Goal: Transaction & Acquisition: Purchase product/service

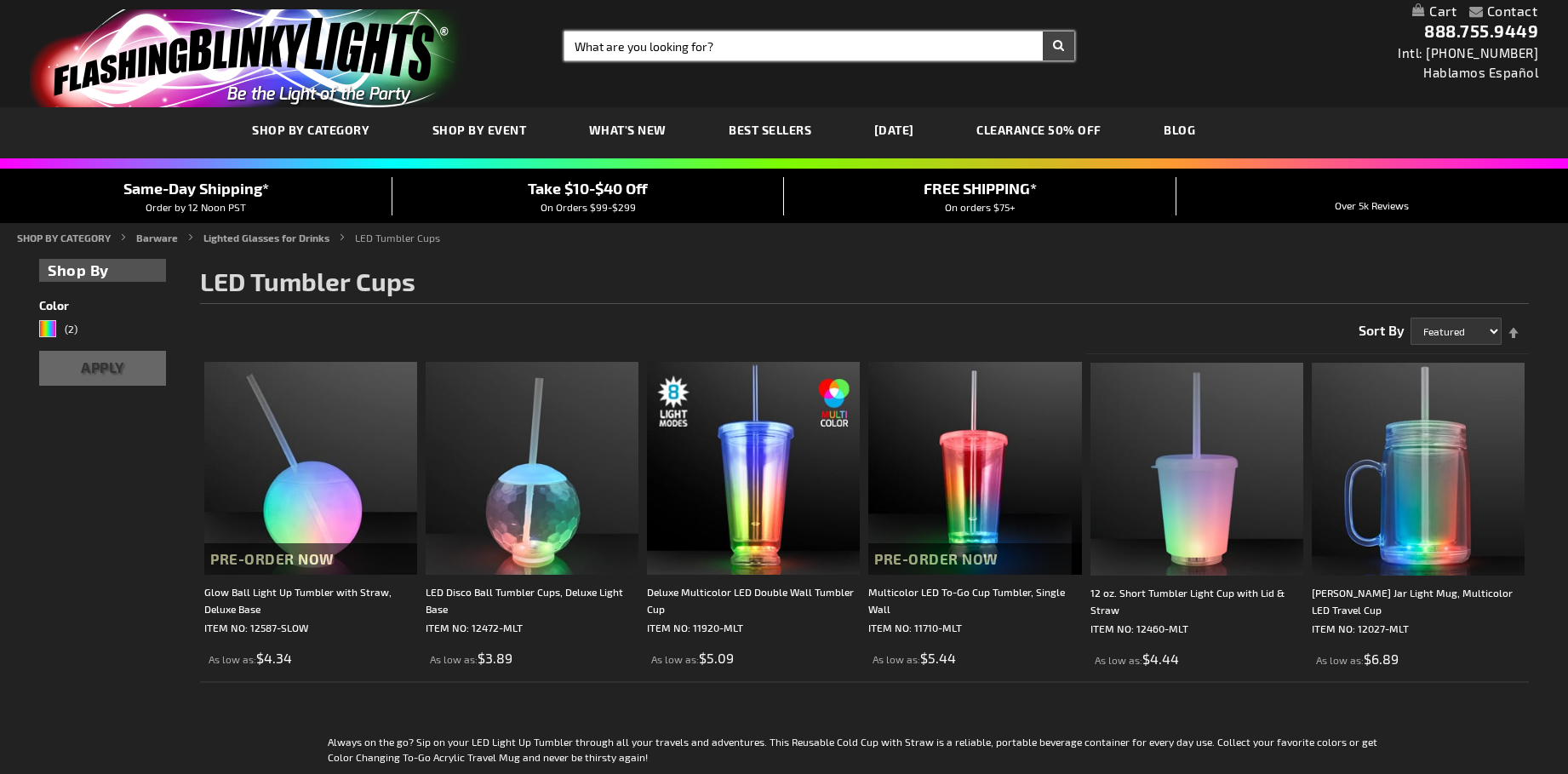
click at [856, 44] on input "Search" at bounding box center [819, 46] width 510 height 29
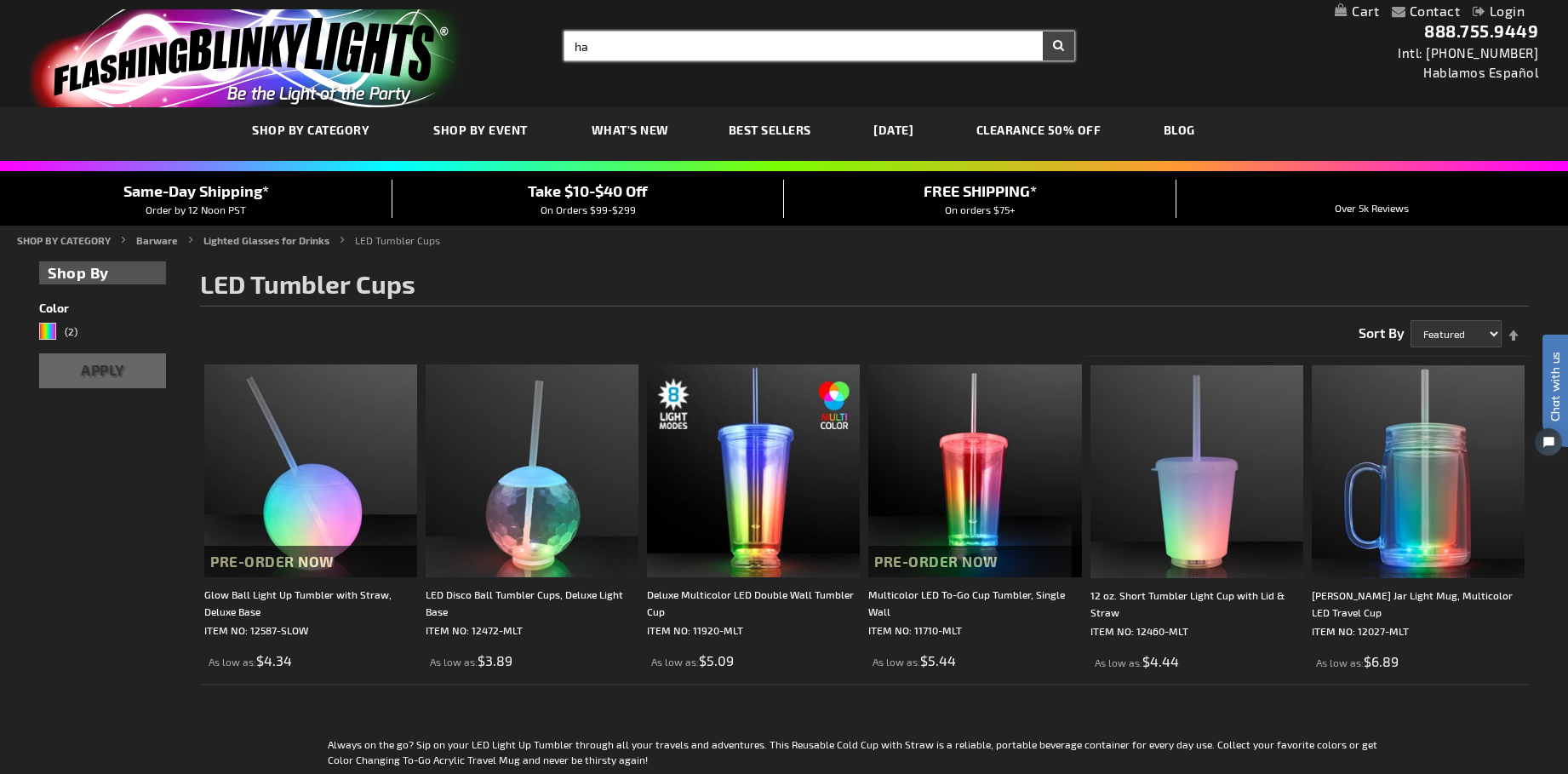
type input "h"
type input "cowboy hats"
click at [1043, 32] on button "Search" at bounding box center [1059, 46] width 32 height 29
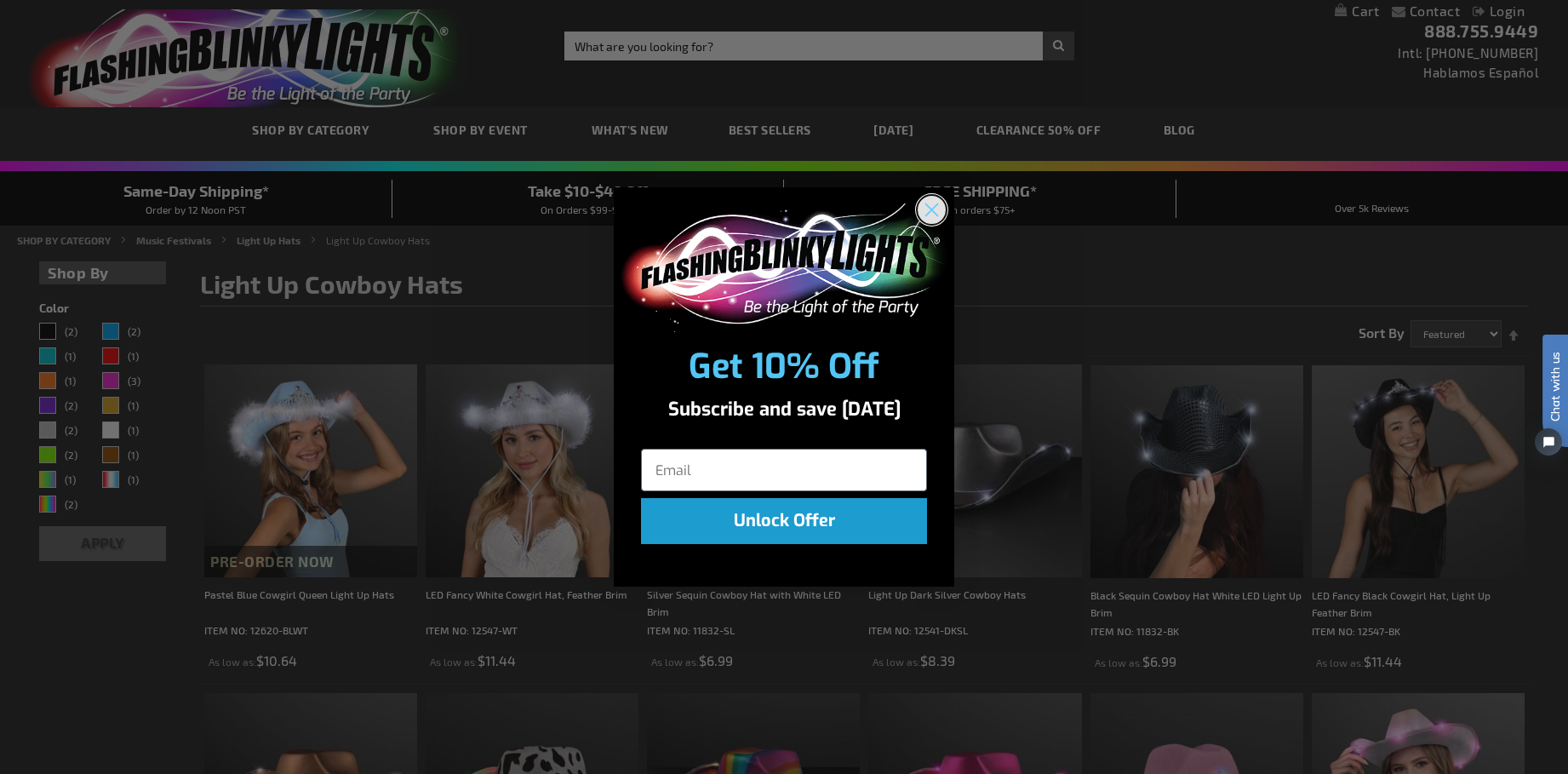
click at [937, 206] on circle "Close dialog" at bounding box center [931, 210] width 28 height 28
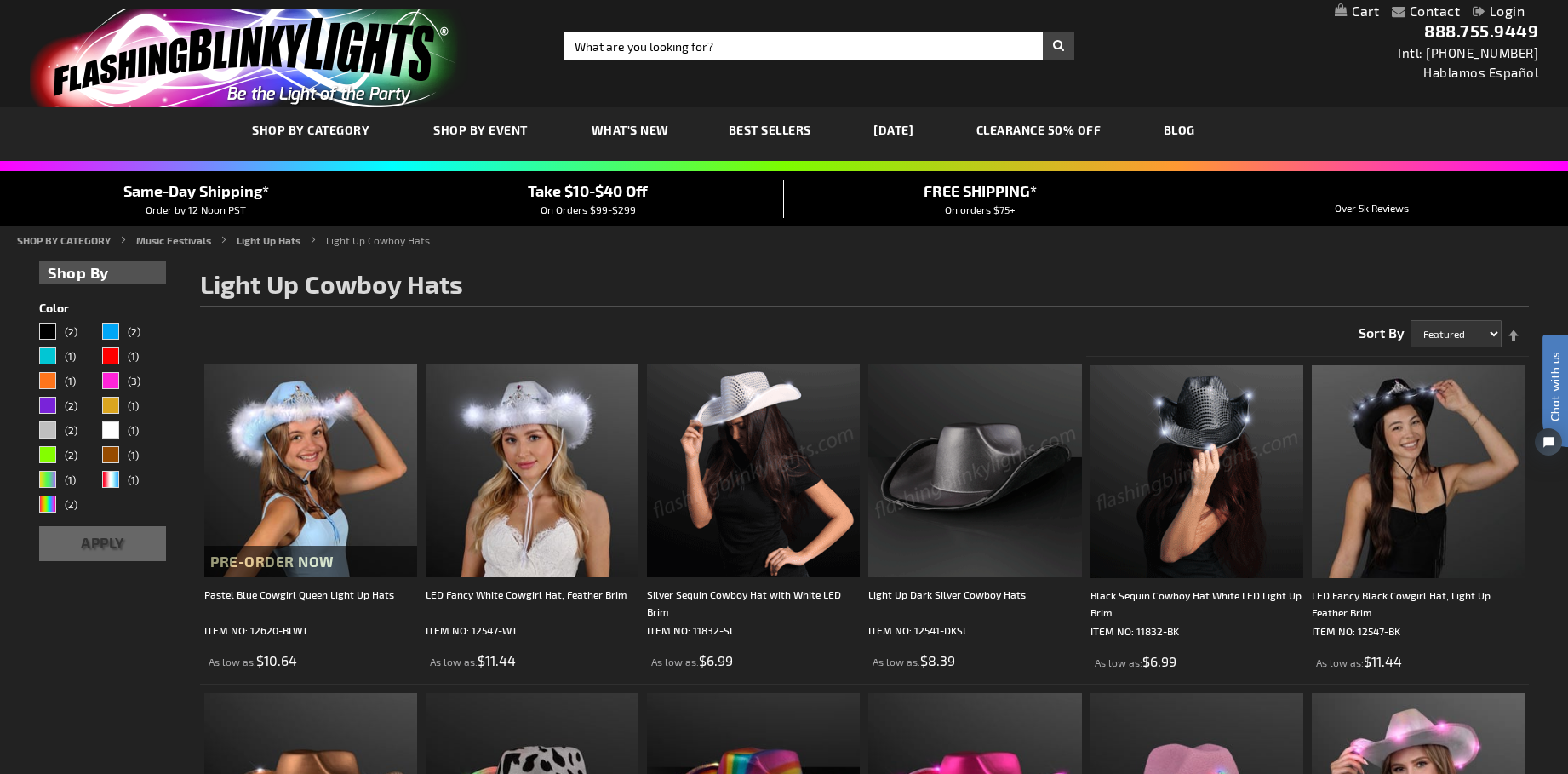
click at [1225, 489] on img at bounding box center [1196, 471] width 212 height 213
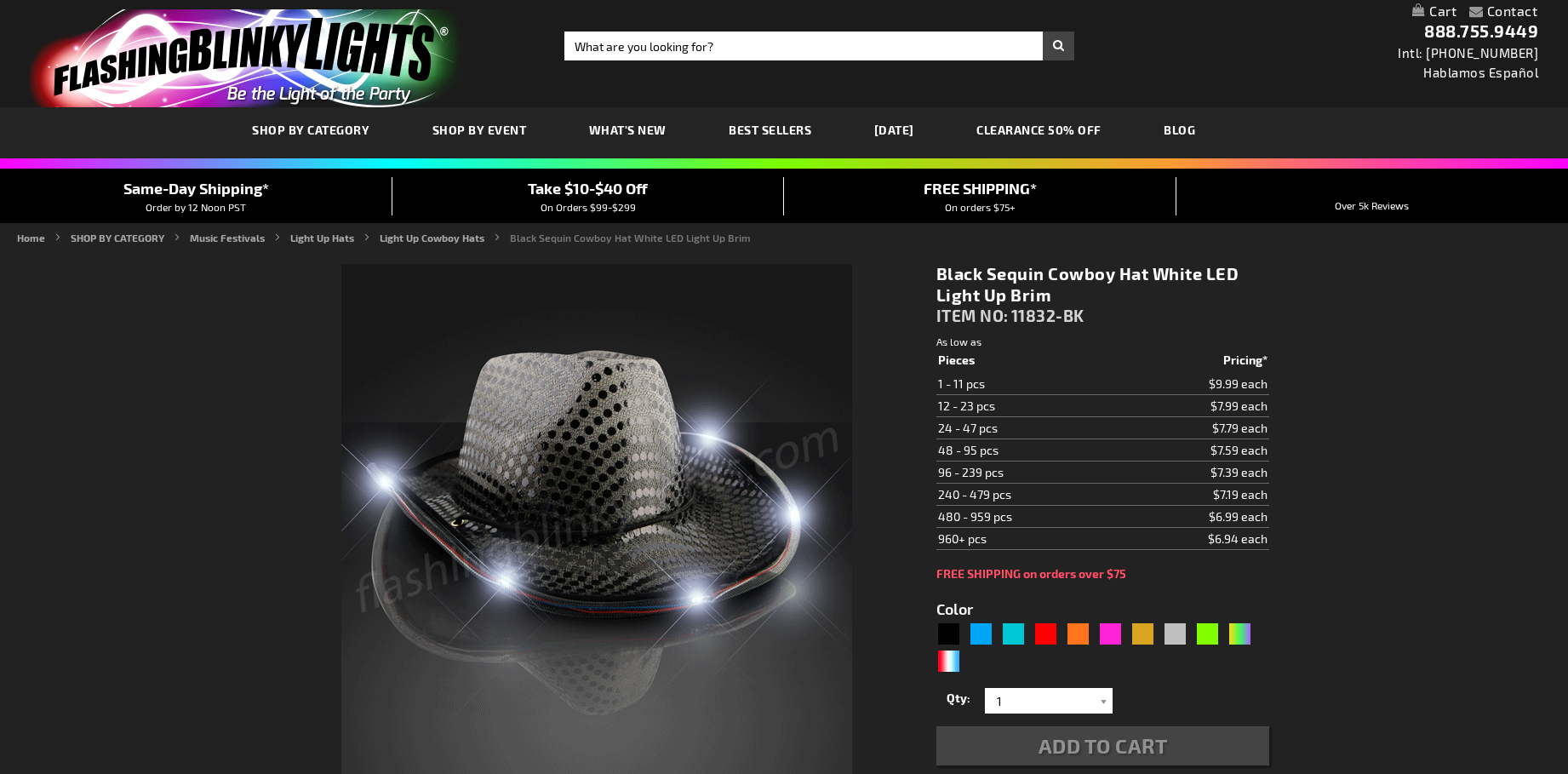
type input "5631"
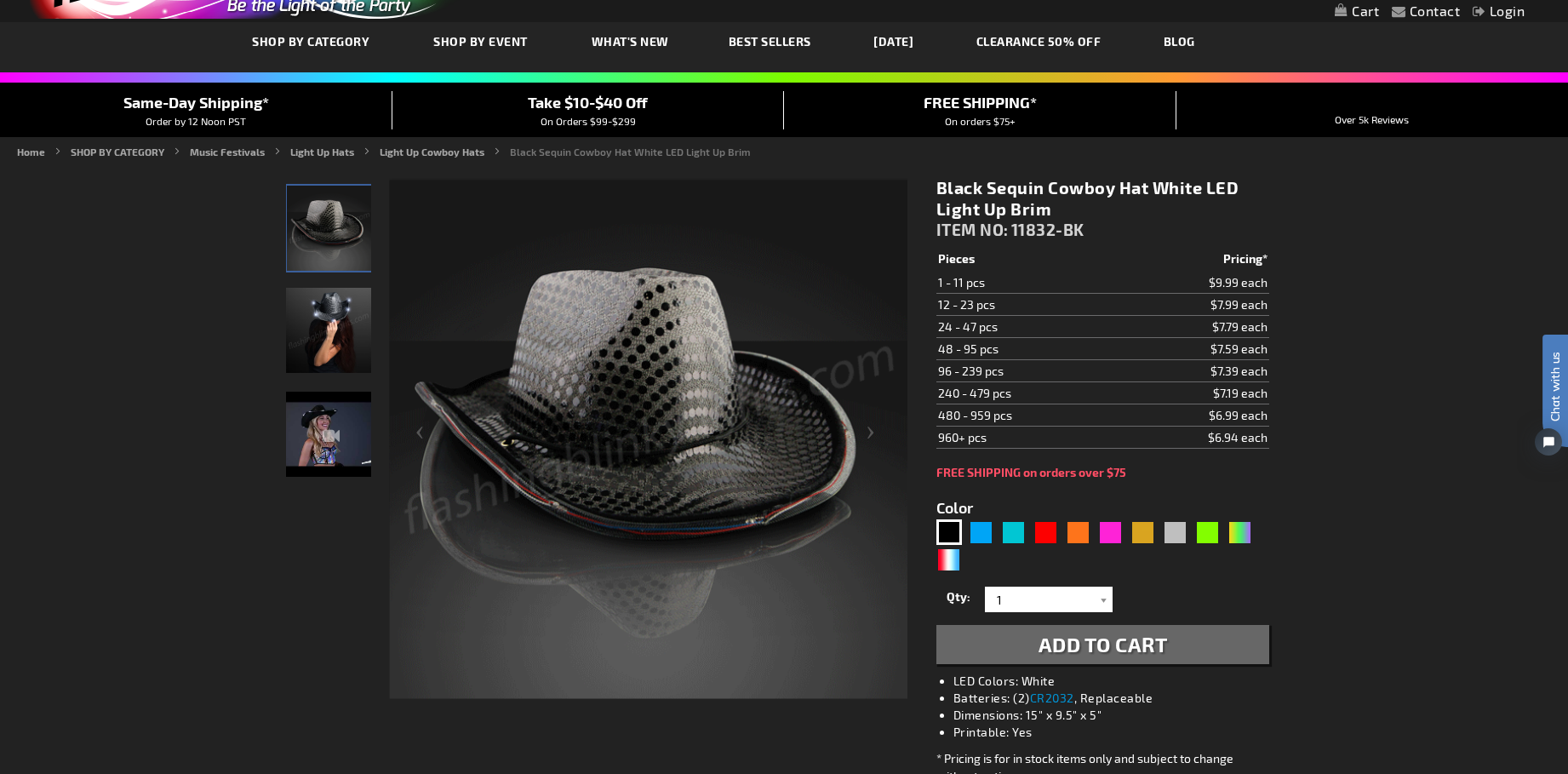
scroll to position [93, 0]
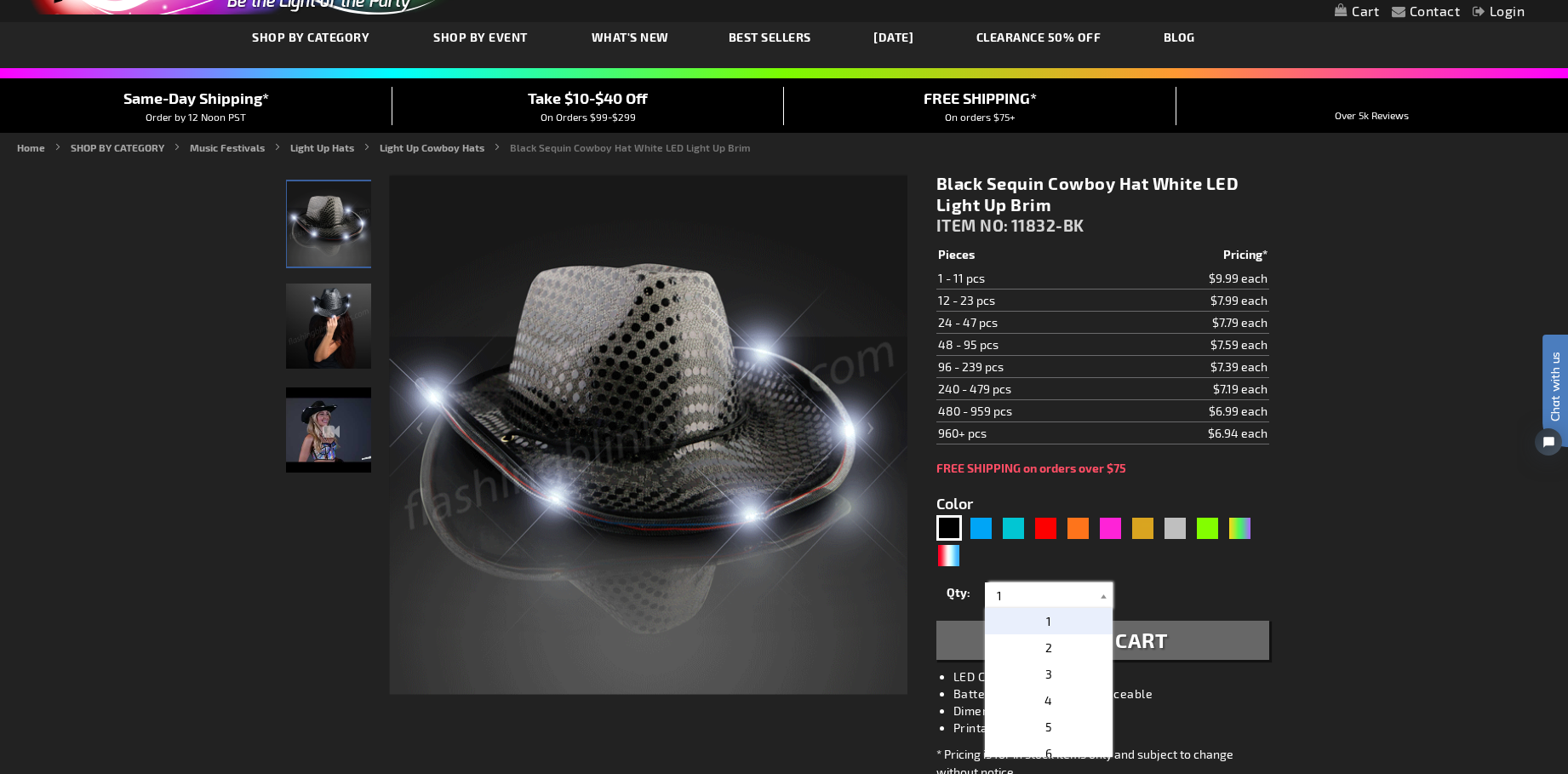
click at [1045, 598] on input "1" at bounding box center [1050, 595] width 123 height 26
click at [1037, 696] on p "48" at bounding box center [1048, 699] width 127 height 27
type input "48"
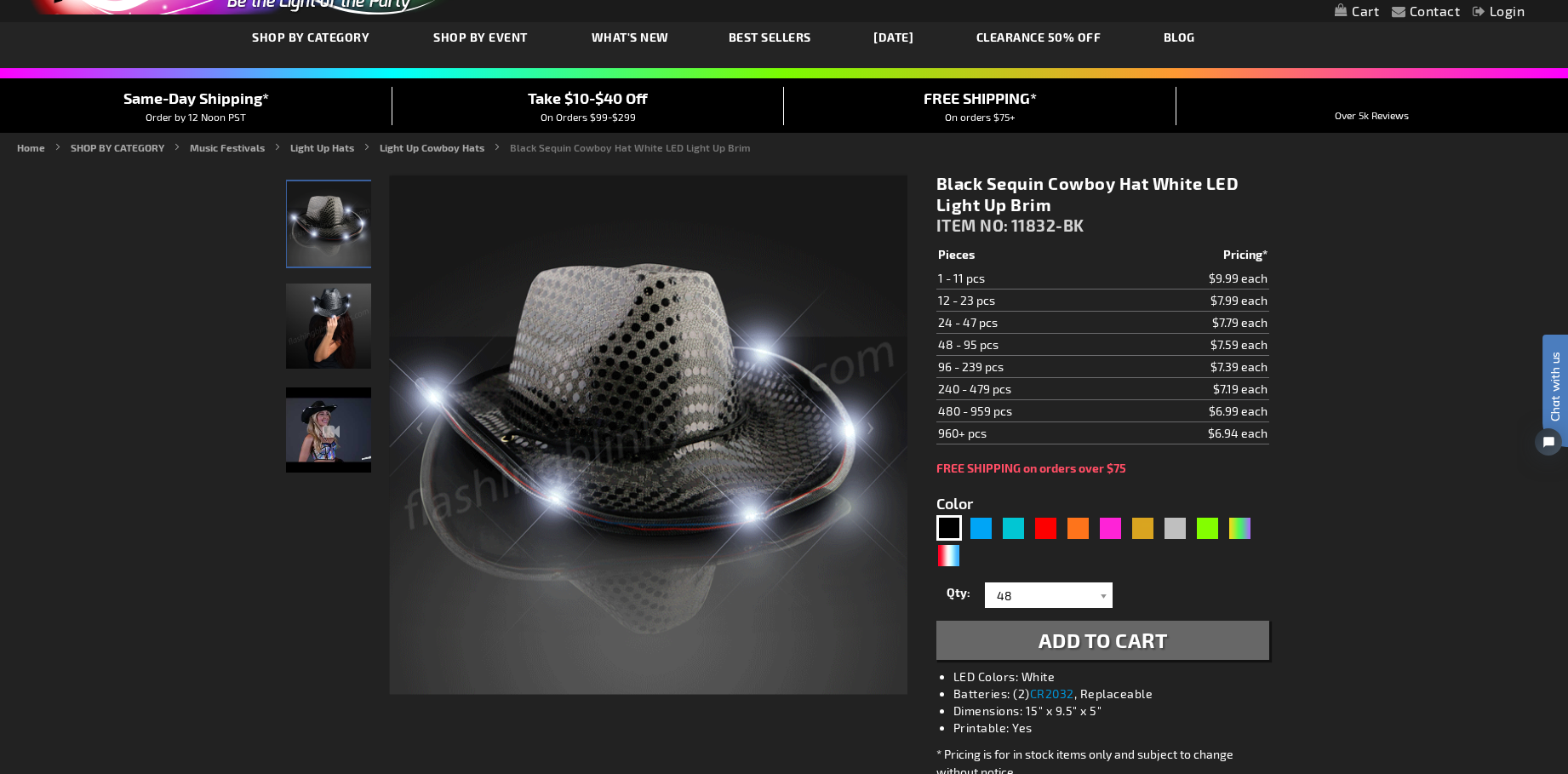
click at [1046, 643] on span "Add to Cart" at bounding box center [1103, 639] width 129 height 25
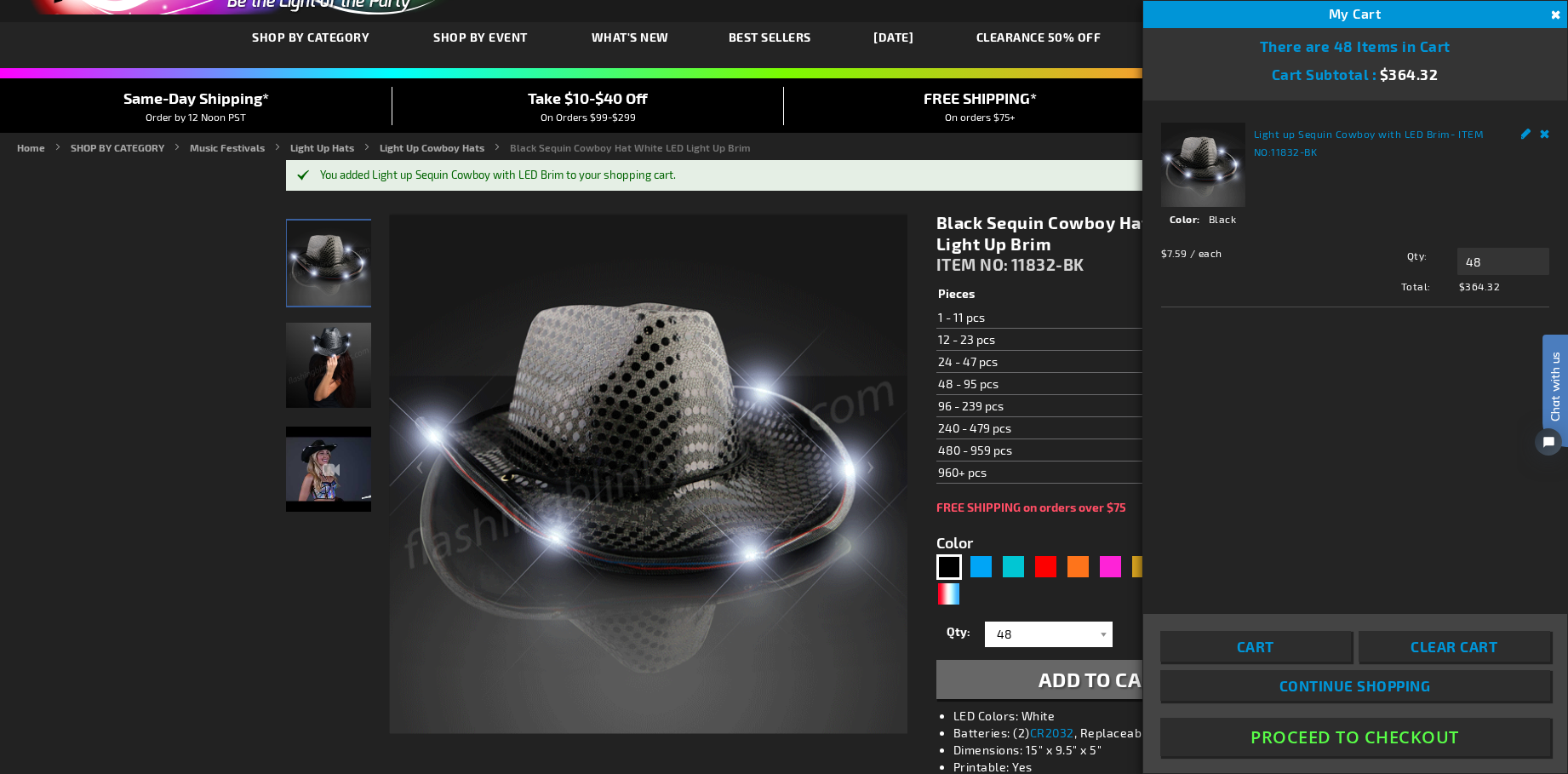
click at [1557, 12] on button "Close" at bounding box center [1554, 15] width 19 height 19
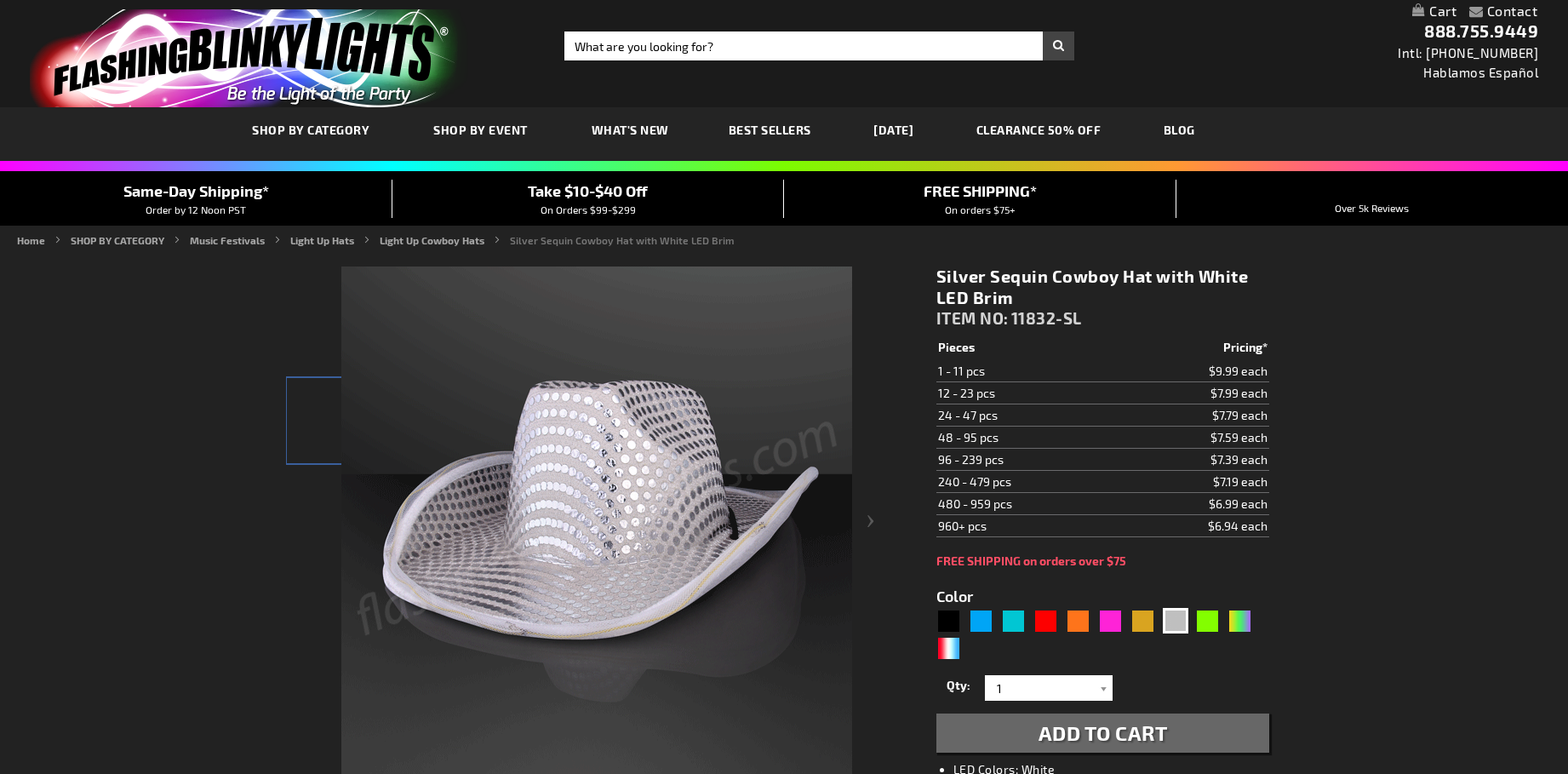
type input "5644"
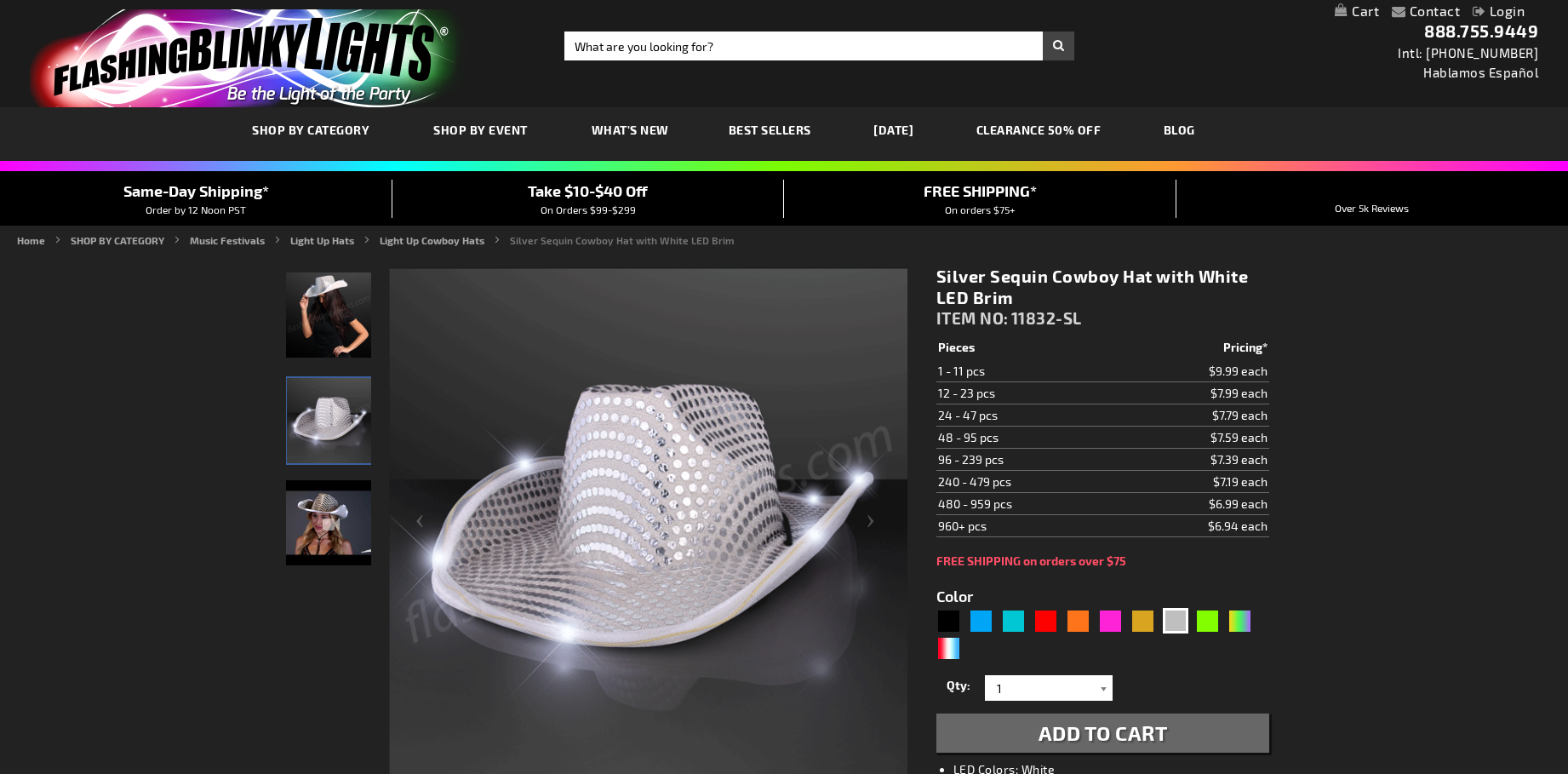
click at [1105, 685] on div at bounding box center [1103, 687] width 17 height 26
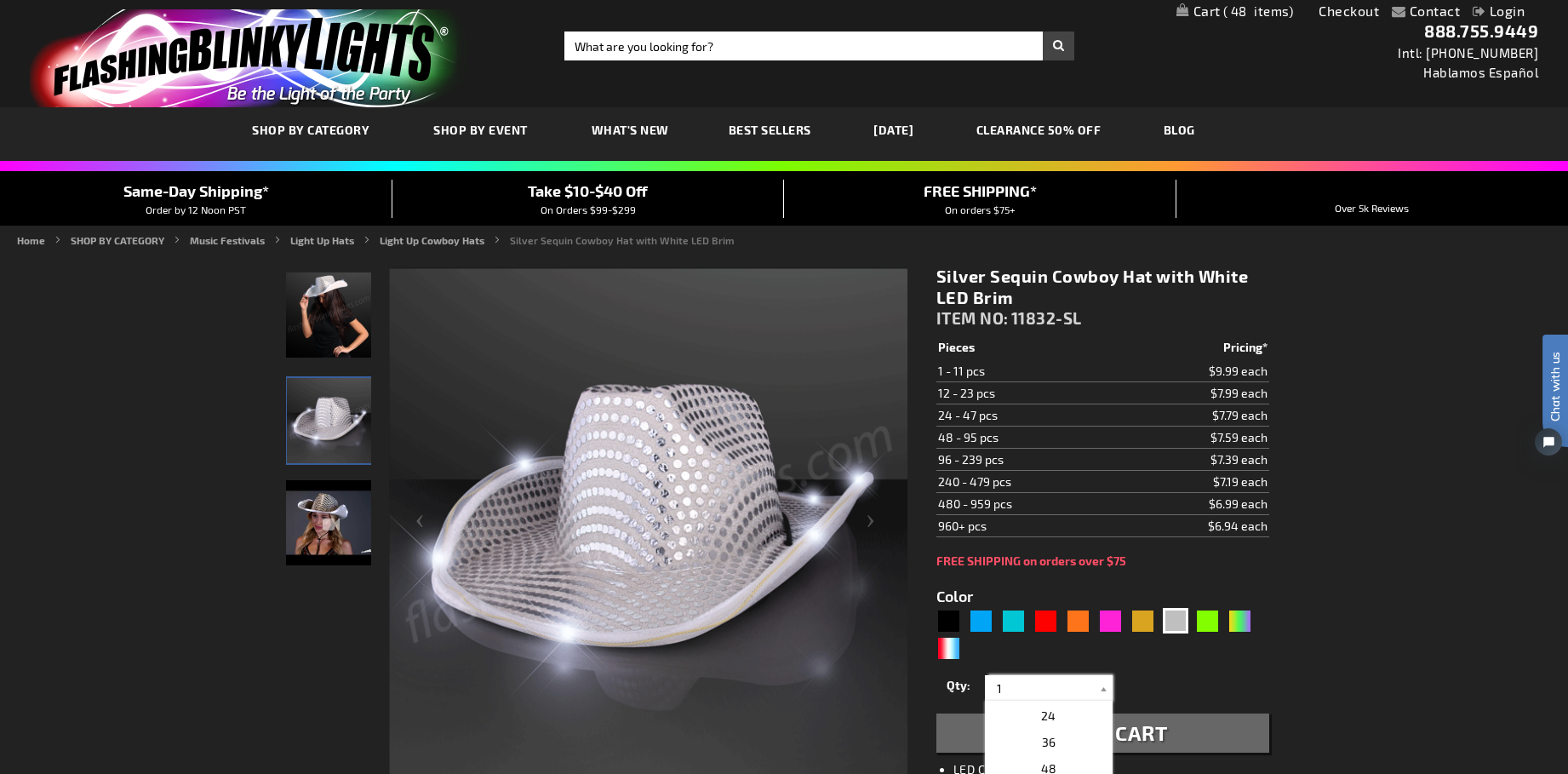
scroll to position [310, 0]
click at [1069, 723] on p "24" at bounding box center [1048, 721] width 127 height 27
type input "24"
click at [1070, 738] on span "Add to Cart" at bounding box center [1103, 732] width 129 height 25
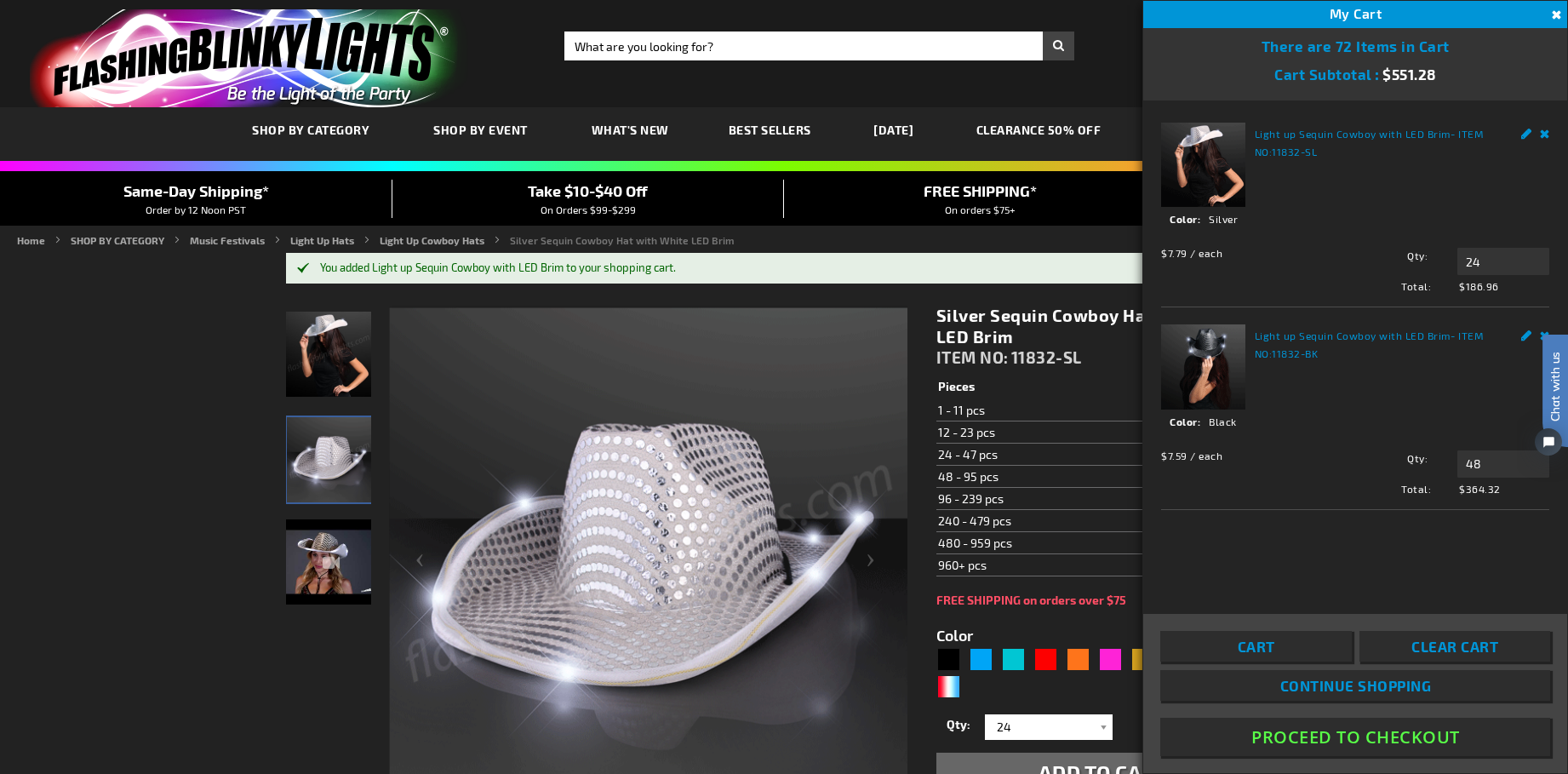
click at [1386, 726] on button "Proceed To Checkout" at bounding box center [1355, 736] width 390 height 38
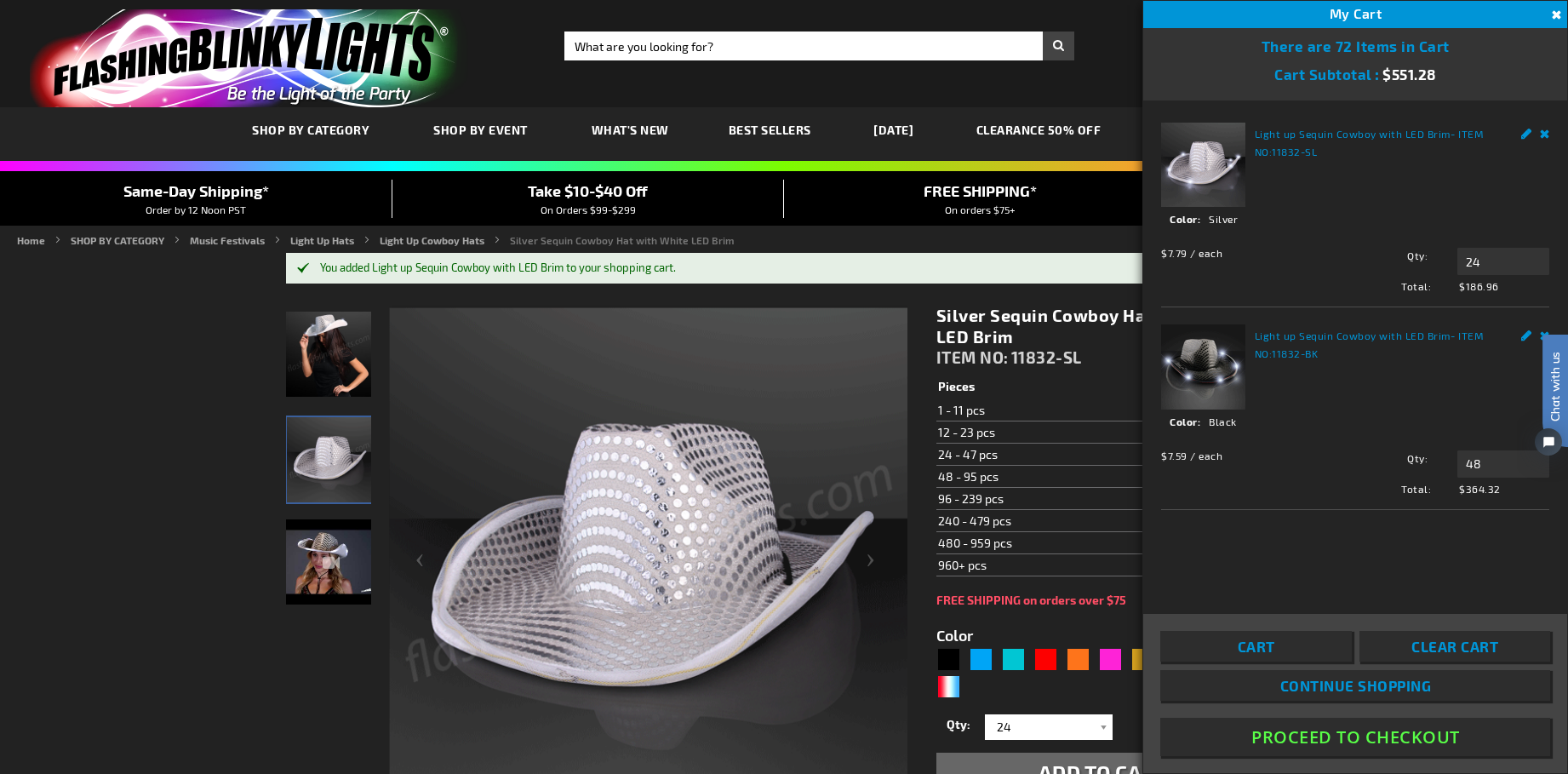
scroll to position [18, 0]
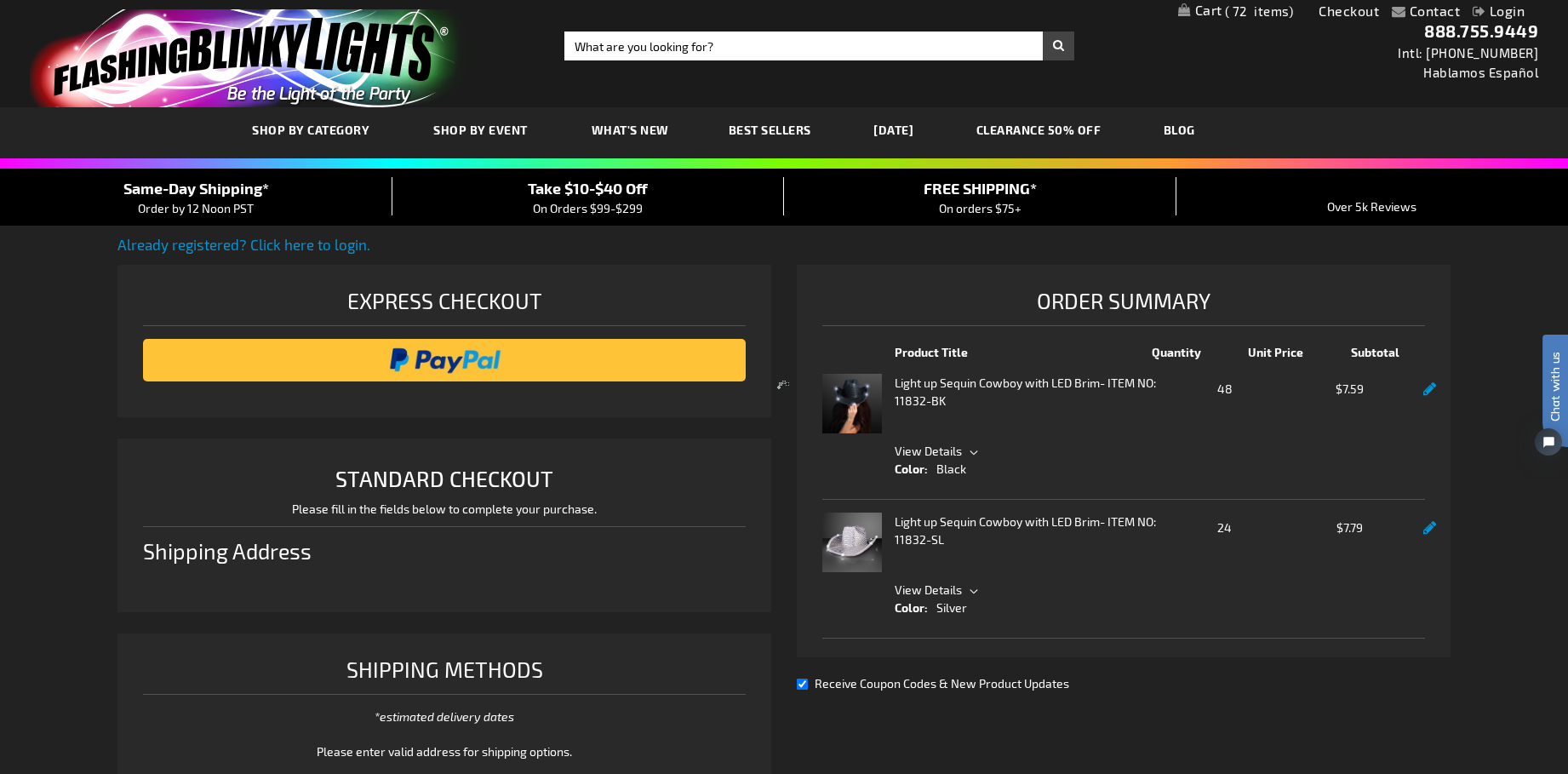
select select "US"
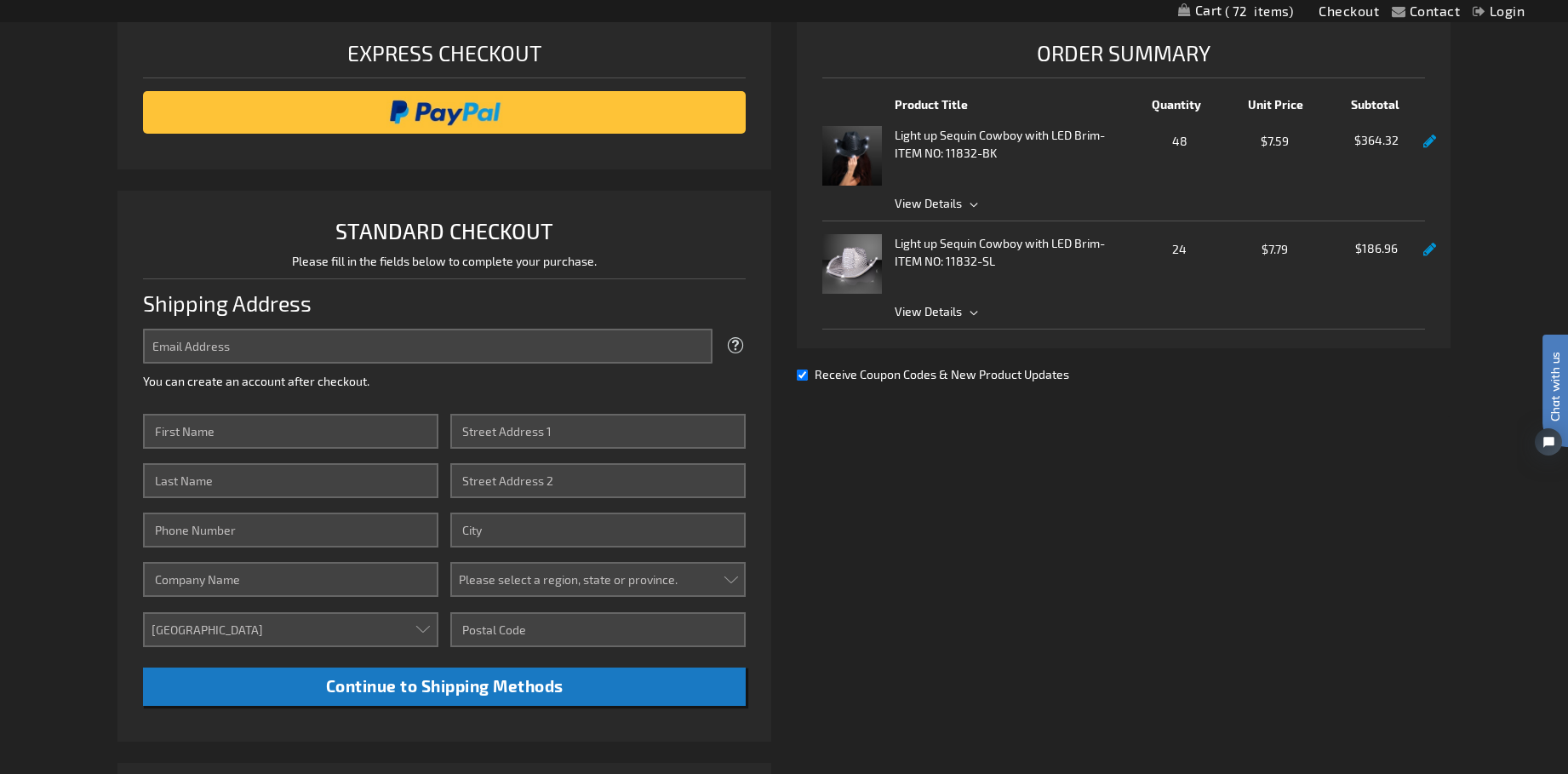
scroll to position [243, 0]
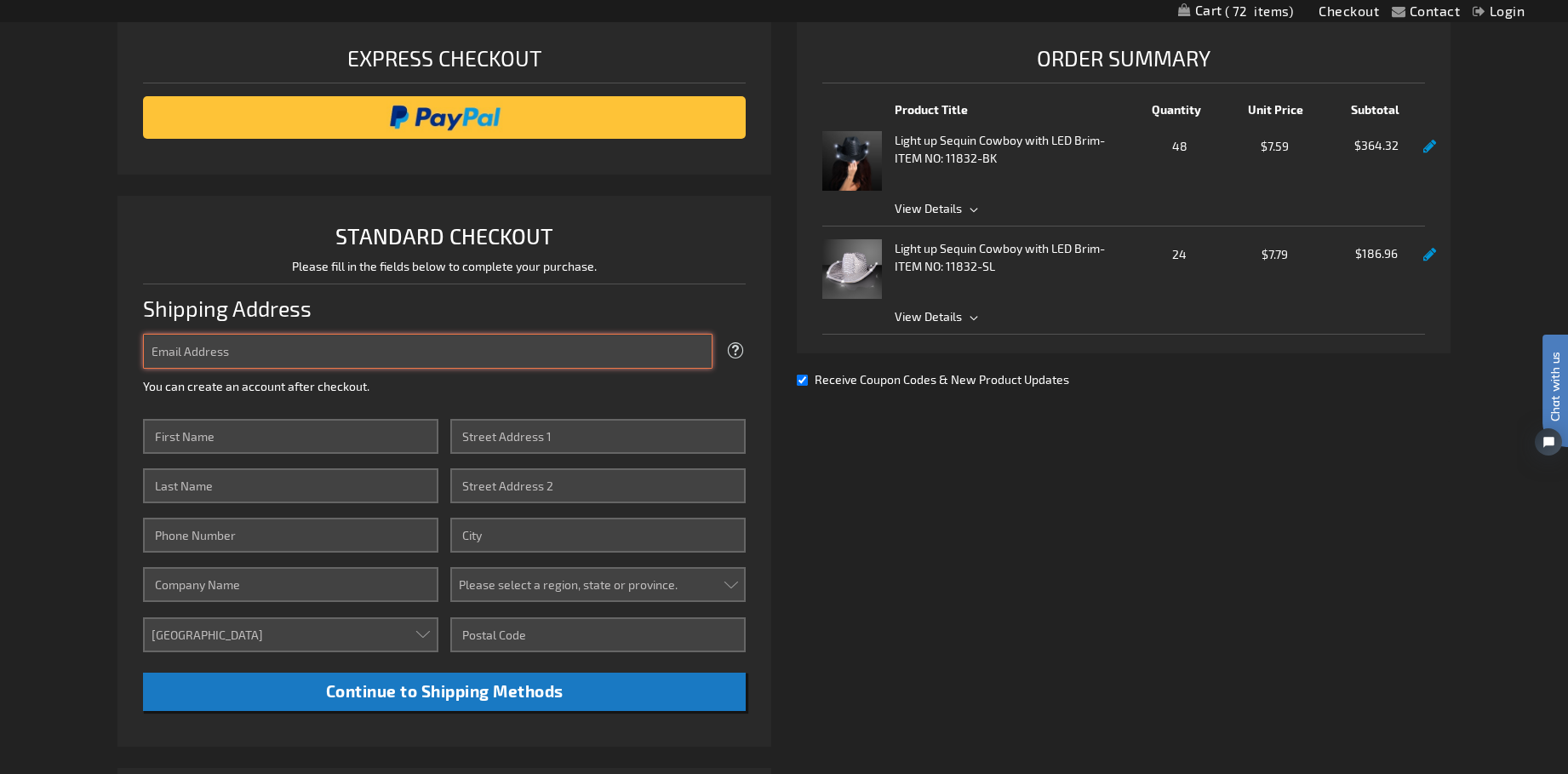
click at [198, 357] on input "Email Address" at bounding box center [428, 351] width 569 height 35
type input "[PERSON_NAME][EMAIL_ADDRESS][DOMAIN_NAME]"
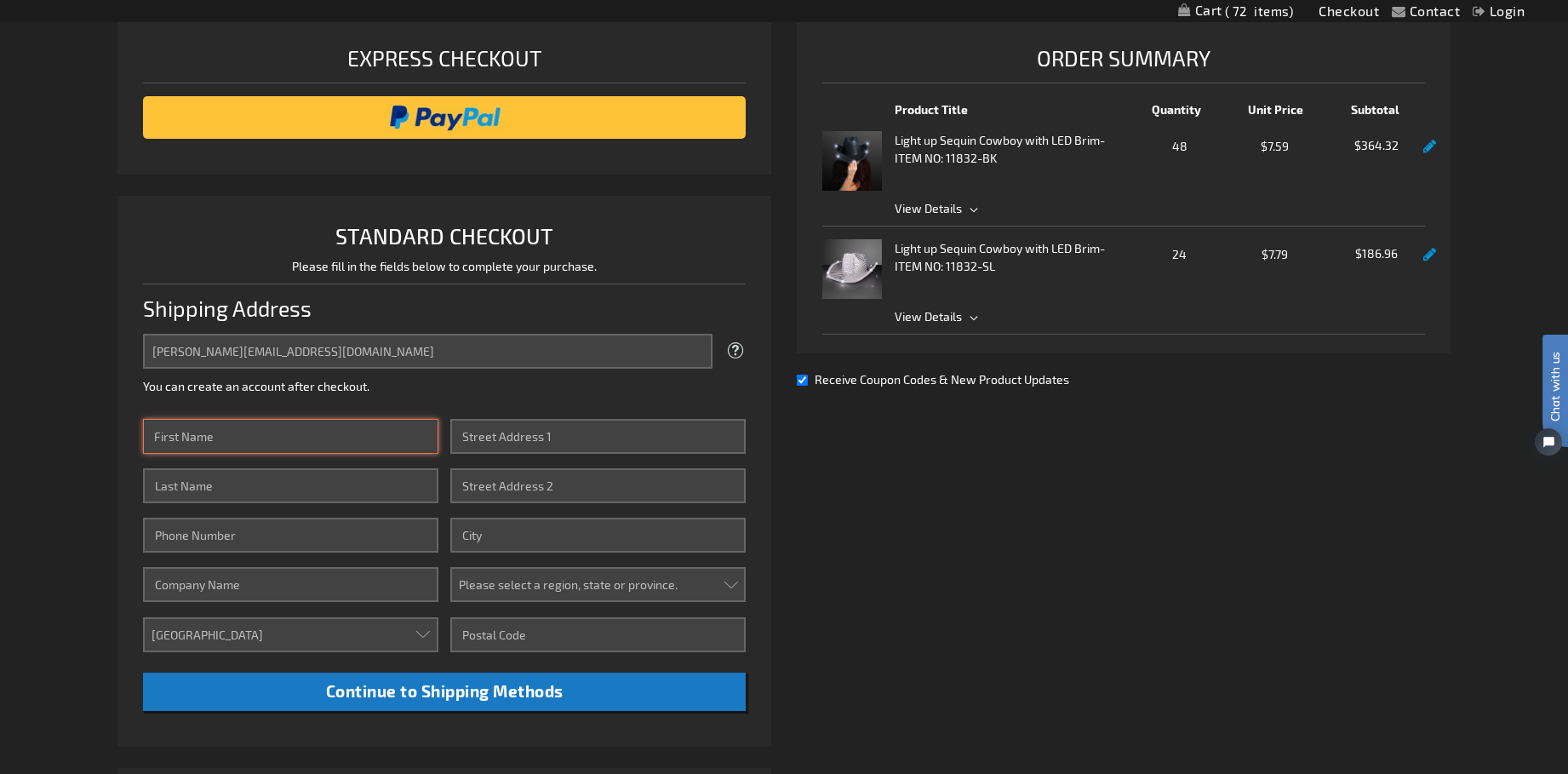
click at [239, 436] on input "First Name" at bounding box center [291, 436] width 296 height 35
type input "[PERSON_NAME]"
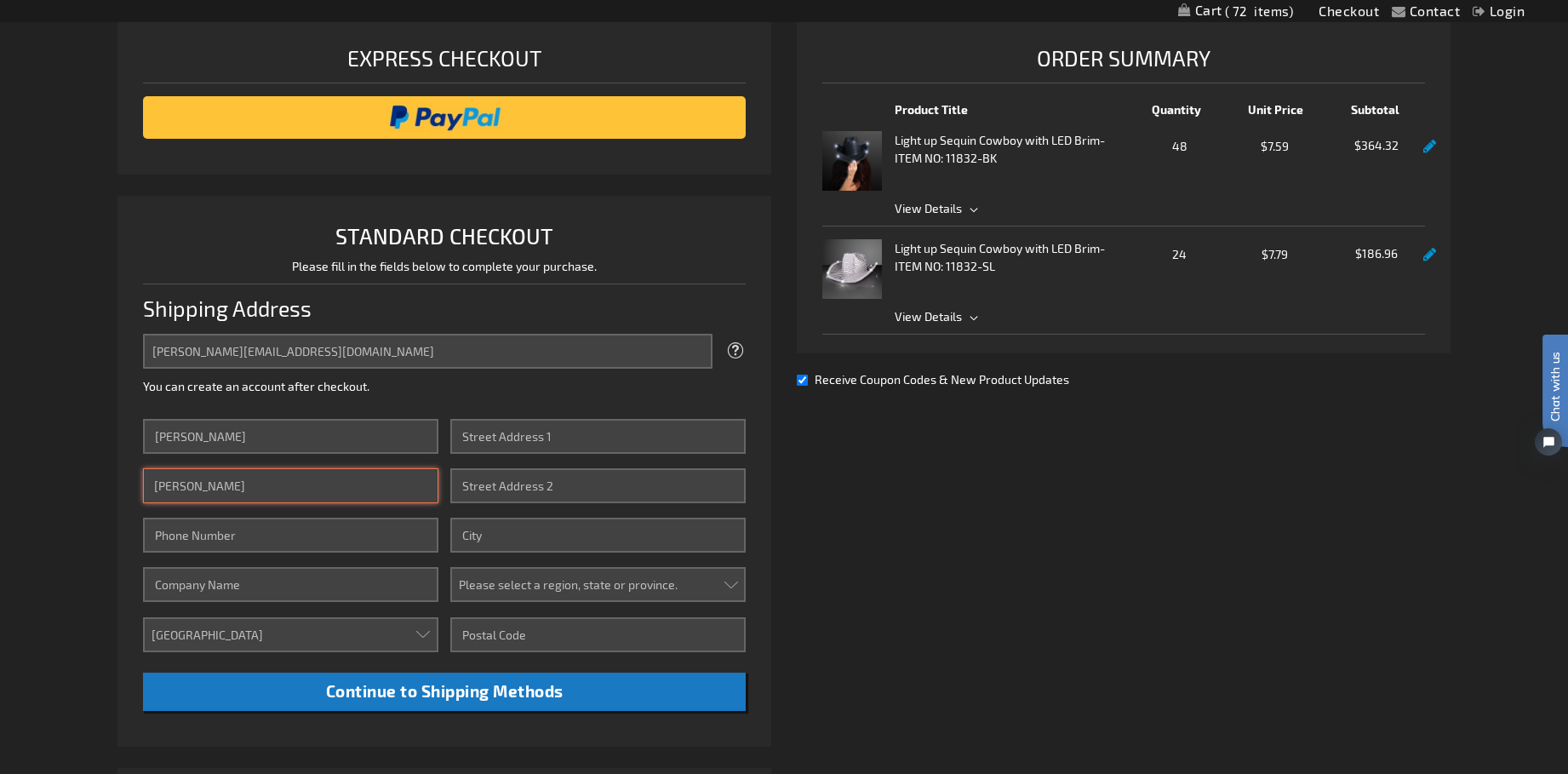
type input "7202806731"
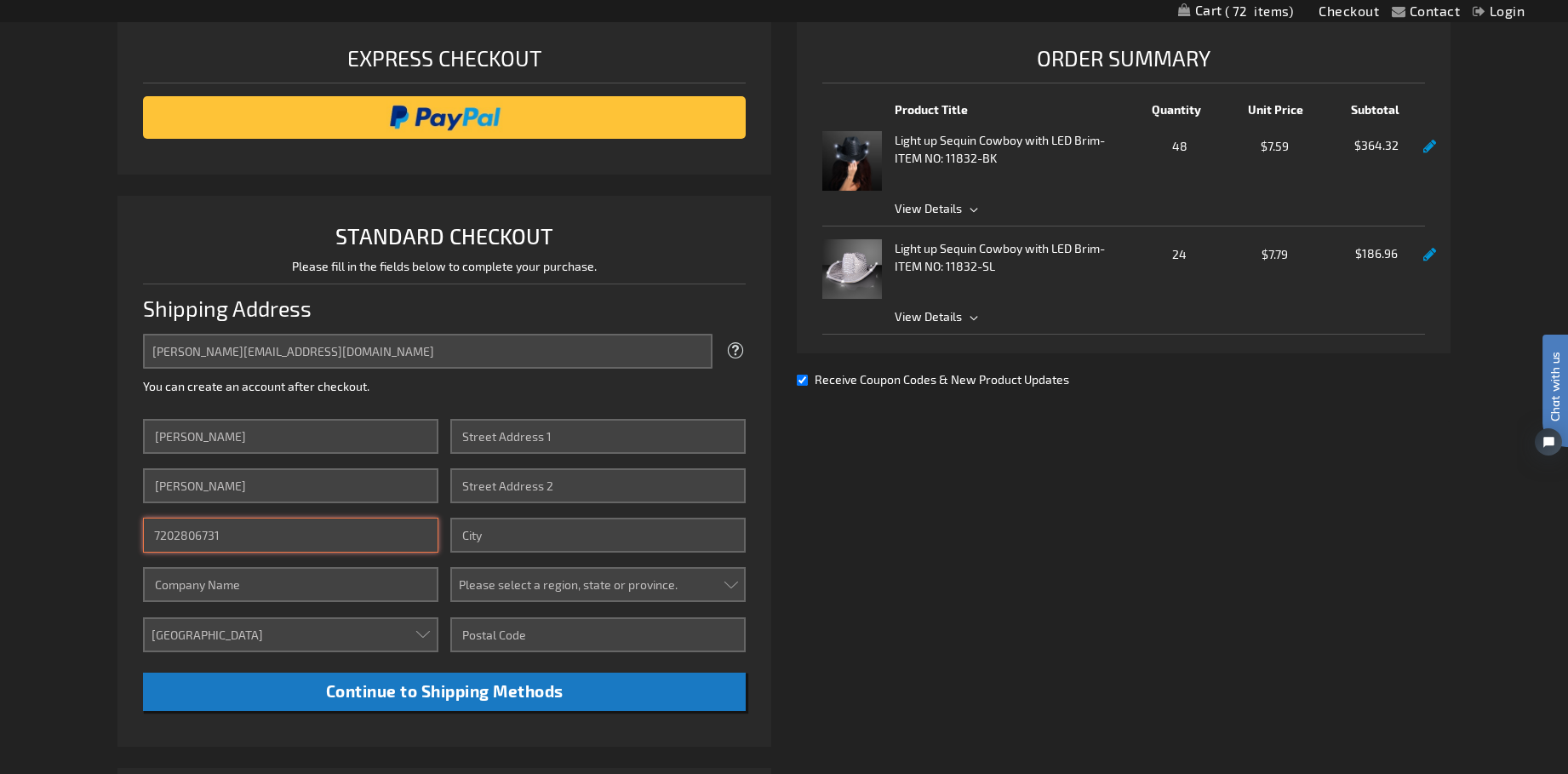
type input "byBello Events"
type input "[STREET_ADDRESS][PERSON_NAME]"
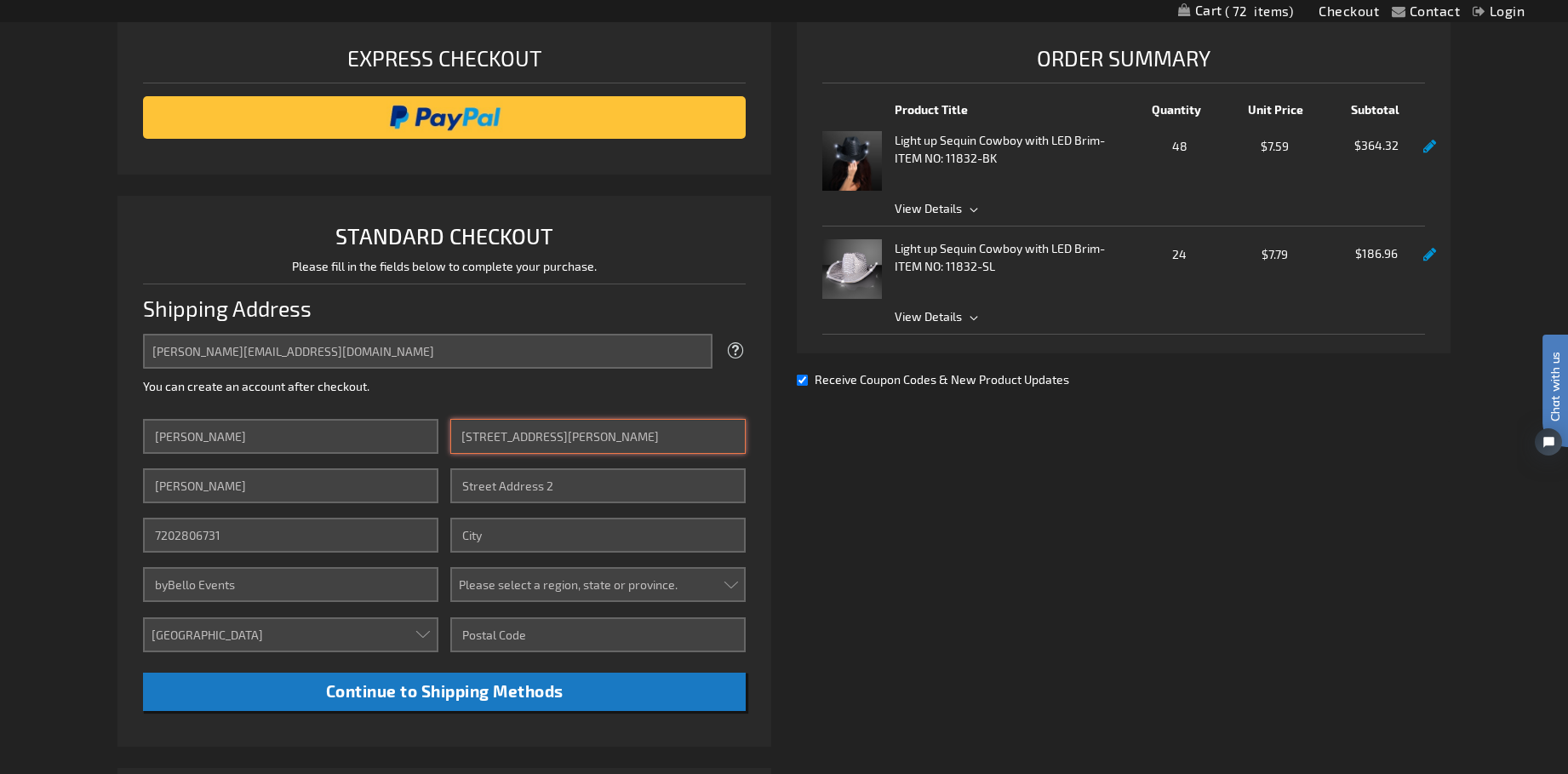
type input "LITTLETON"
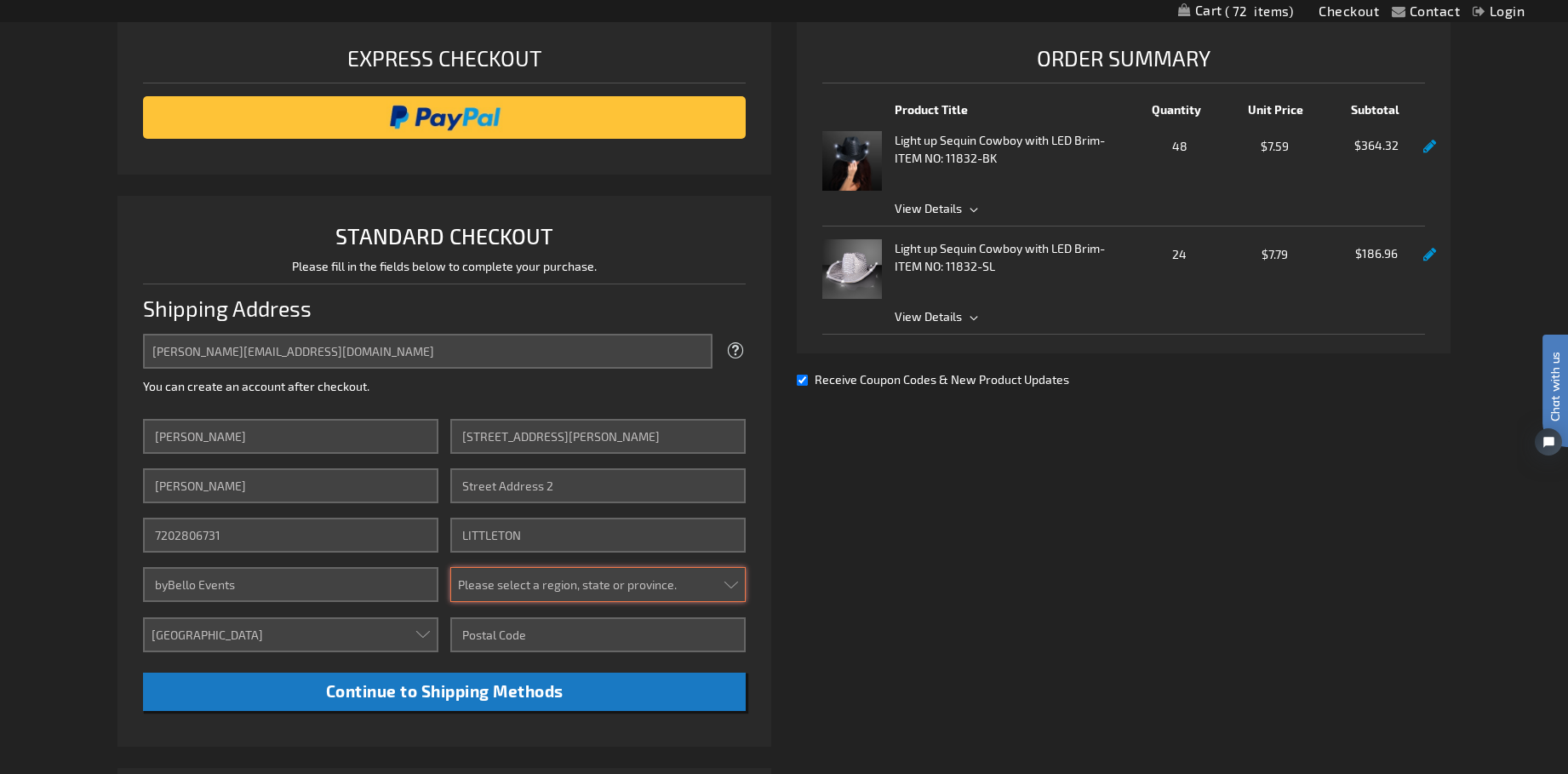
select select "13"
type input "80123"
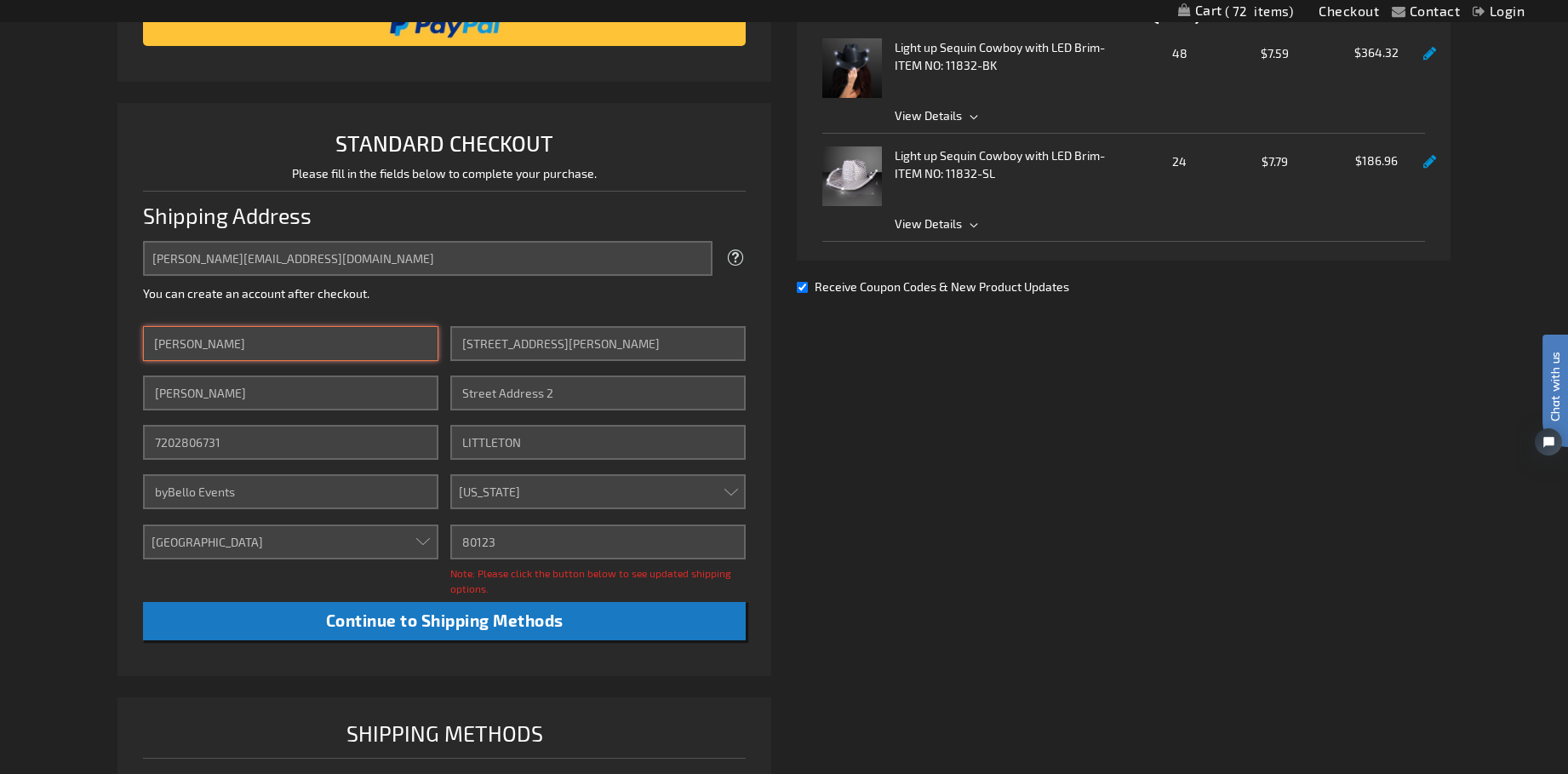
scroll to position [359, 0]
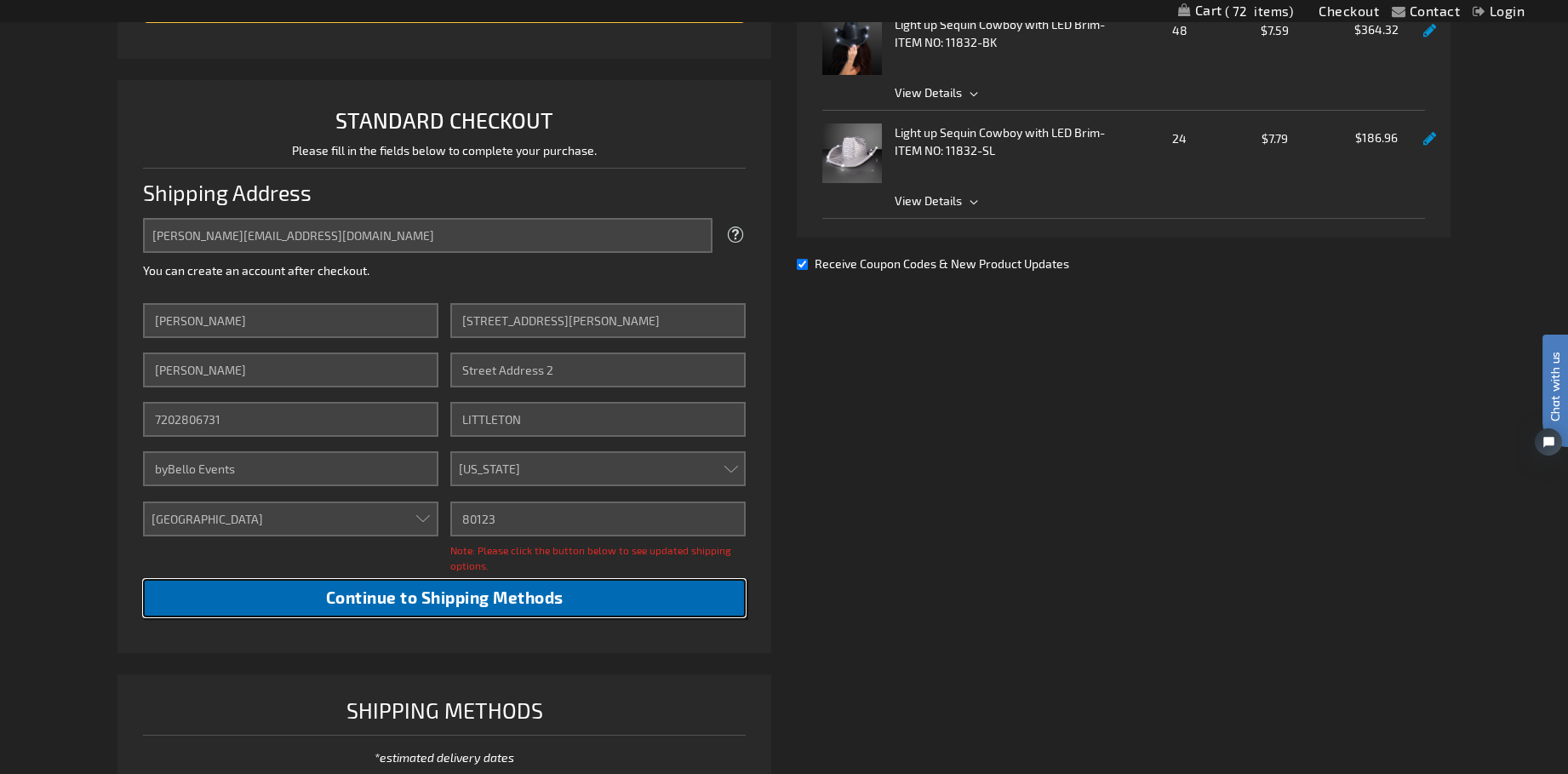
click at [430, 600] on span "Continue to Shipping Methods" at bounding box center [444, 597] width 237 height 19
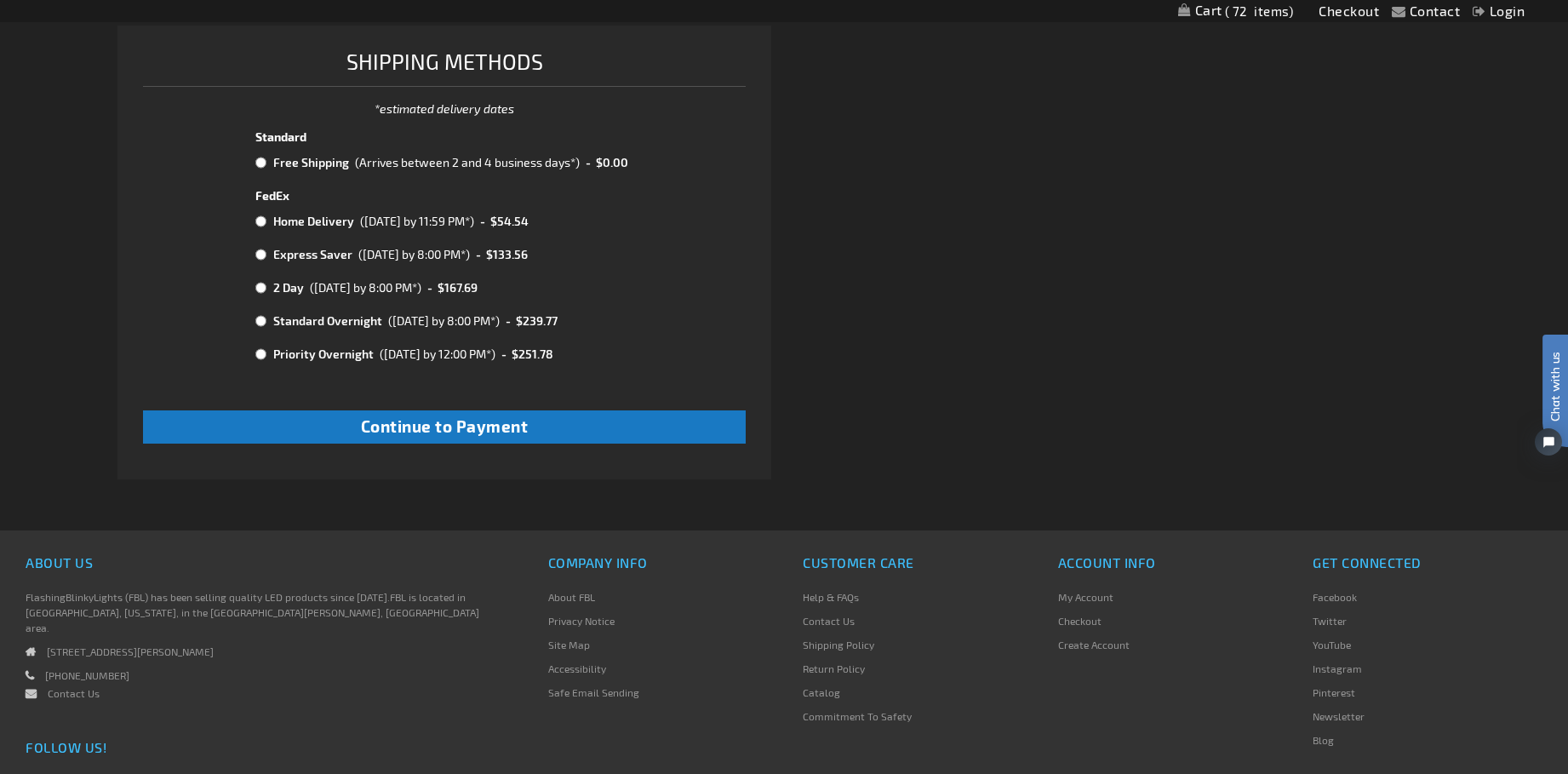
scroll to position [1007, 0]
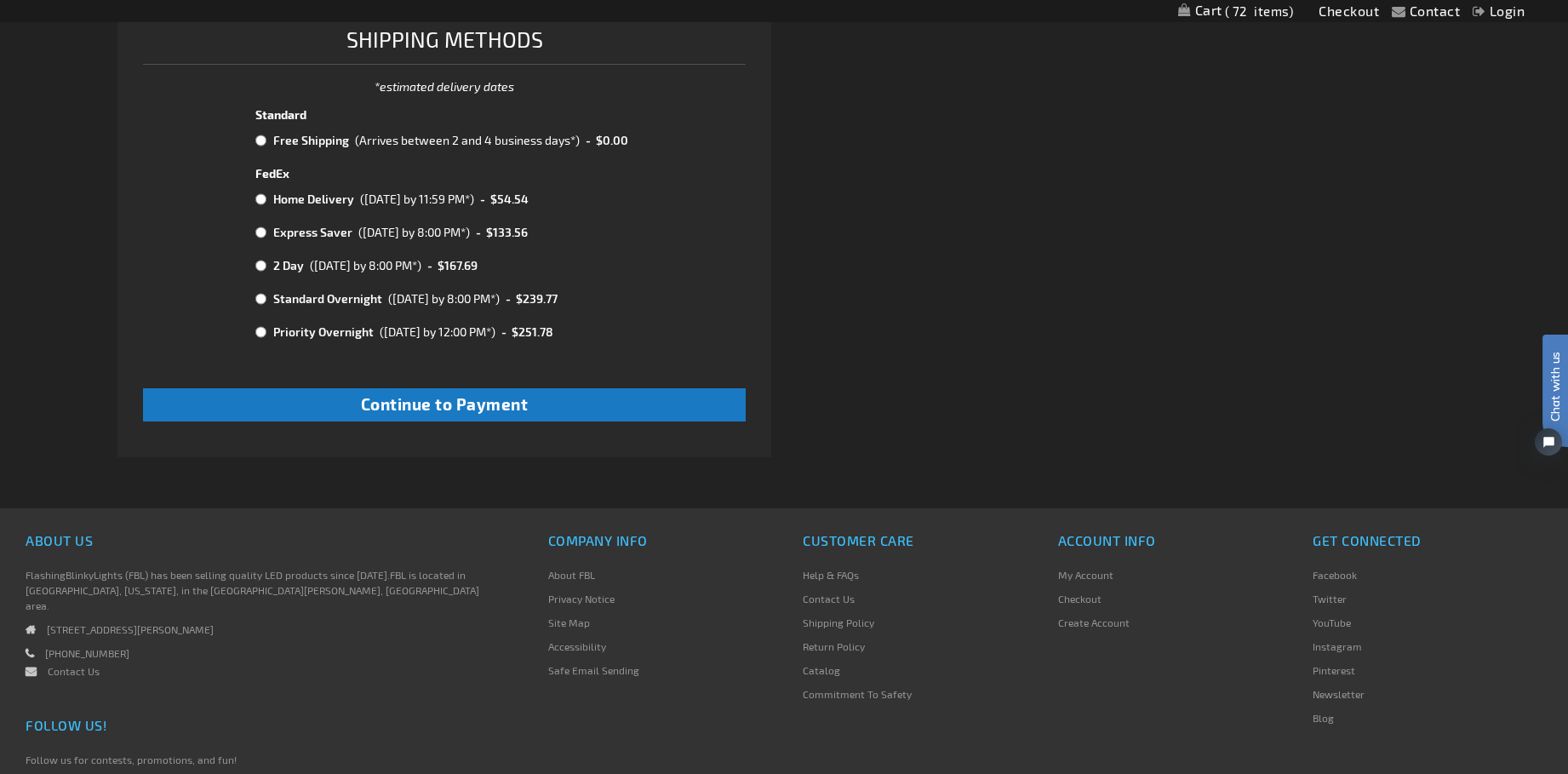
click at [263, 140] on input "radio" at bounding box center [260, 140] width 11 height 13
radio input "true"
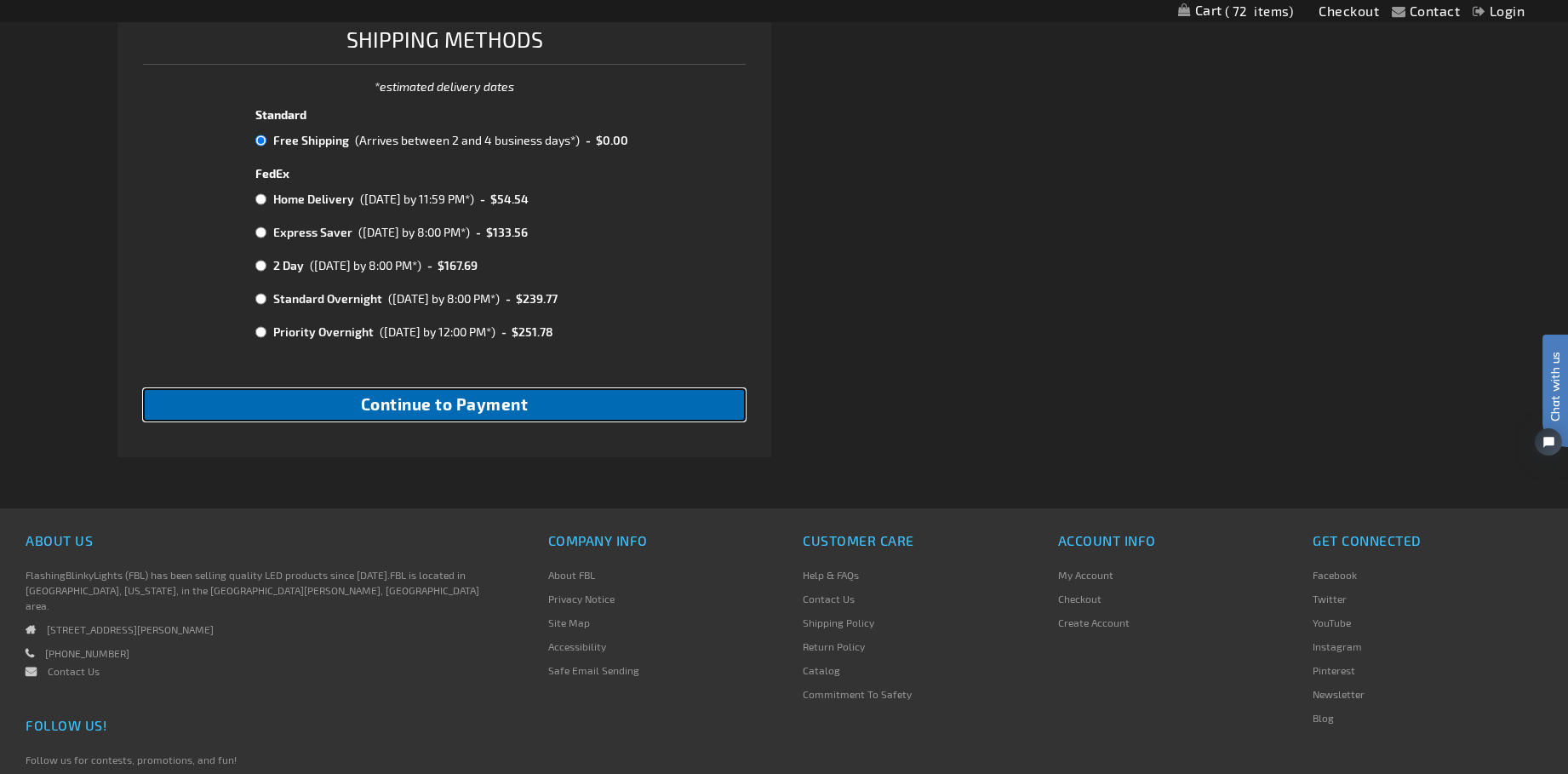
click at [479, 413] on span "Continue to Payment" at bounding box center [444, 404] width 167 height 19
checkbox input "true"
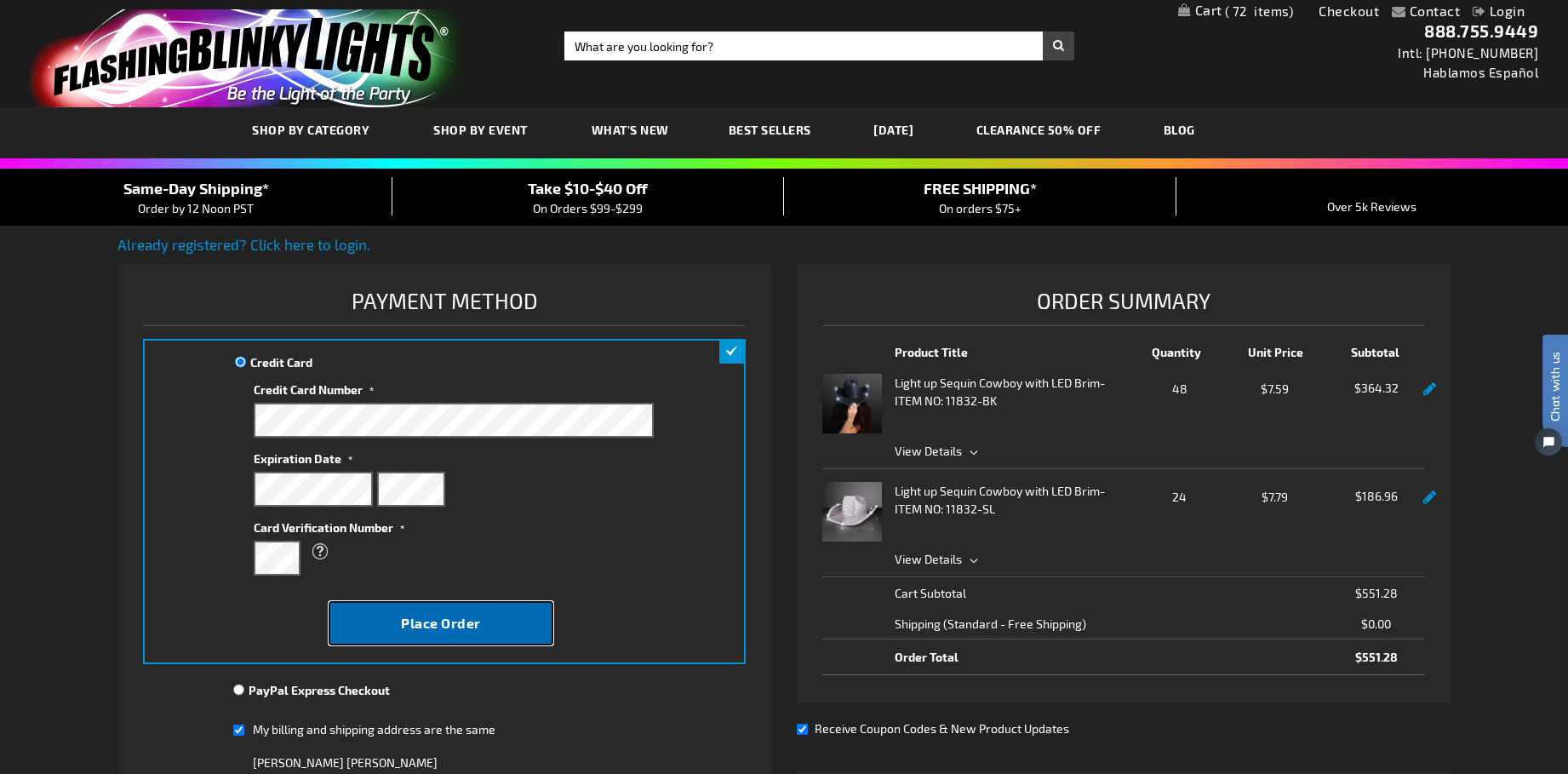
click at [429, 631] on button "Place Order" at bounding box center [441, 623] width 225 height 44
